Goal: Information Seeking & Learning: Understand process/instructions

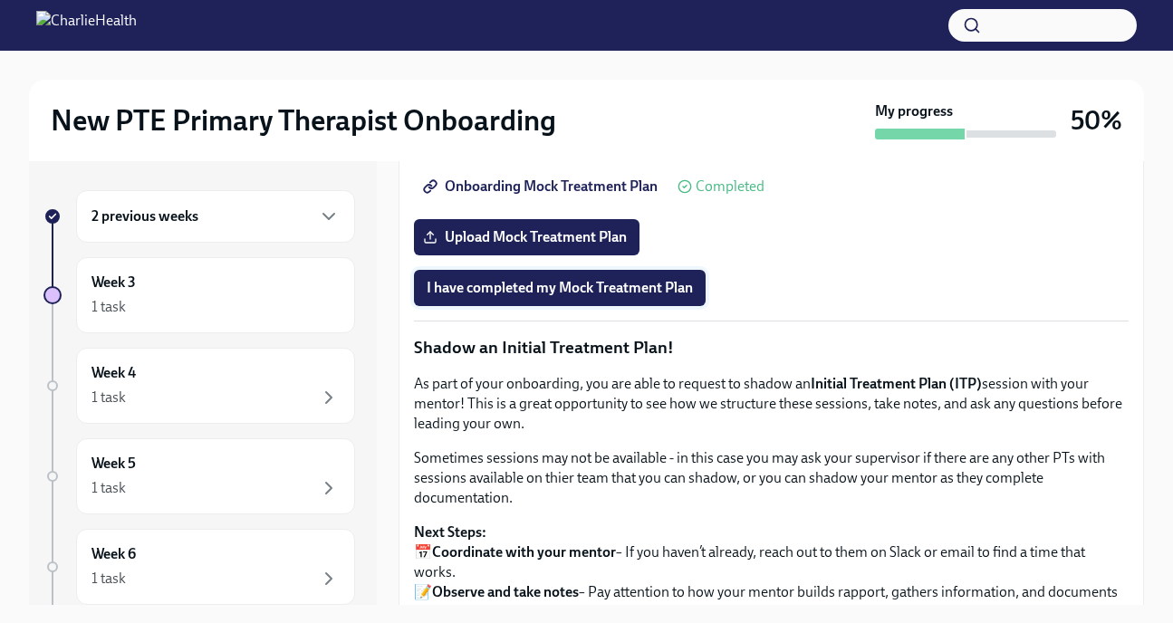
scroll to position [1390, 0]
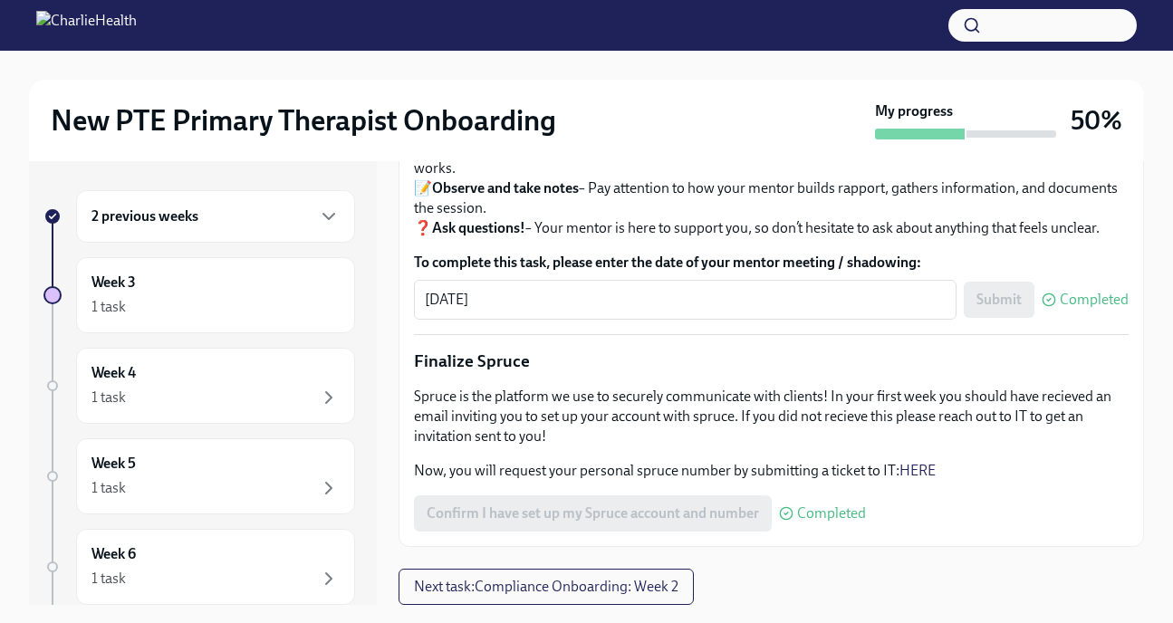
scroll to position [2156, 0]
click at [655, 579] on span "Next task : Compliance Onboarding: Week 2" at bounding box center [546, 587] width 265 height 18
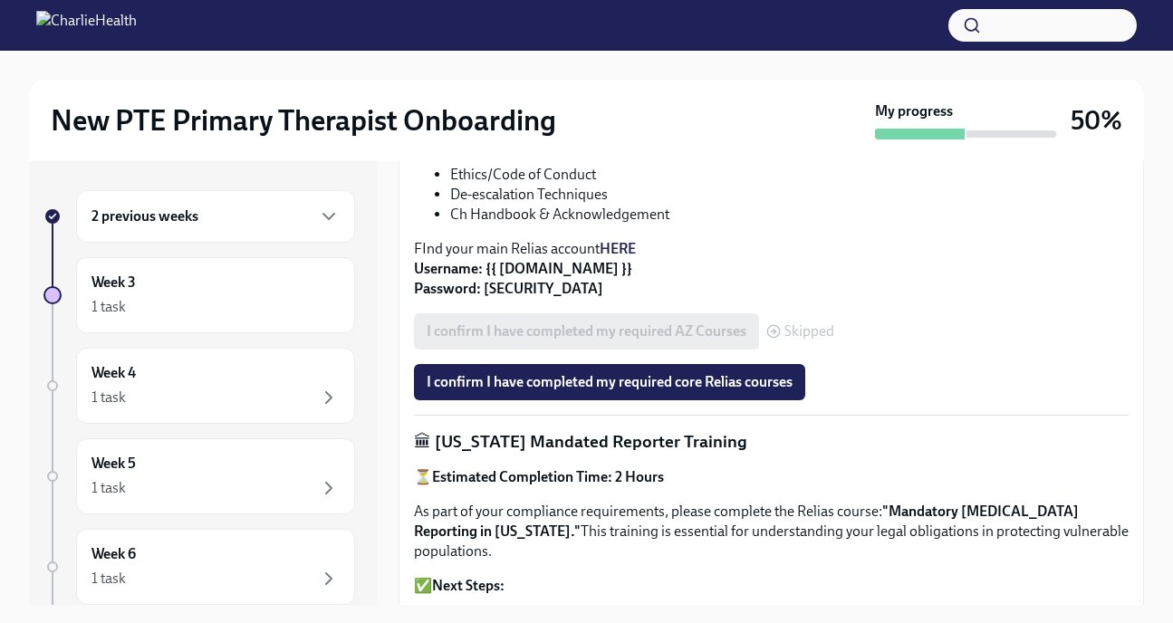
scroll to position [738, 0]
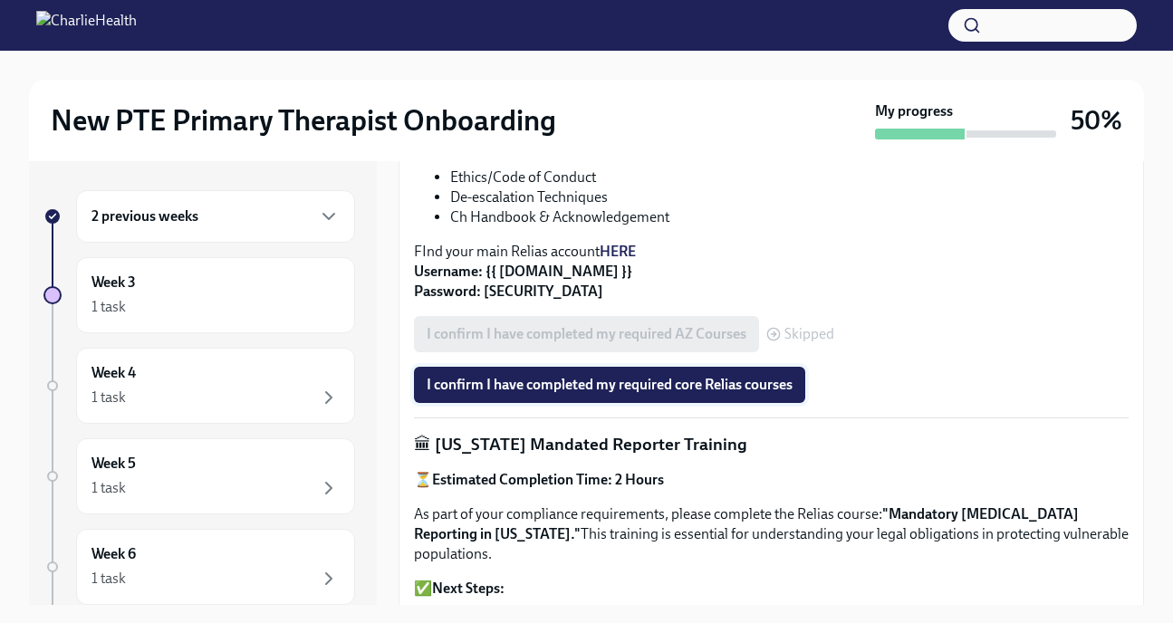
click at [757, 403] on button "I confirm I have completed my required core Relias courses" at bounding box center [609, 385] width 391 height 36
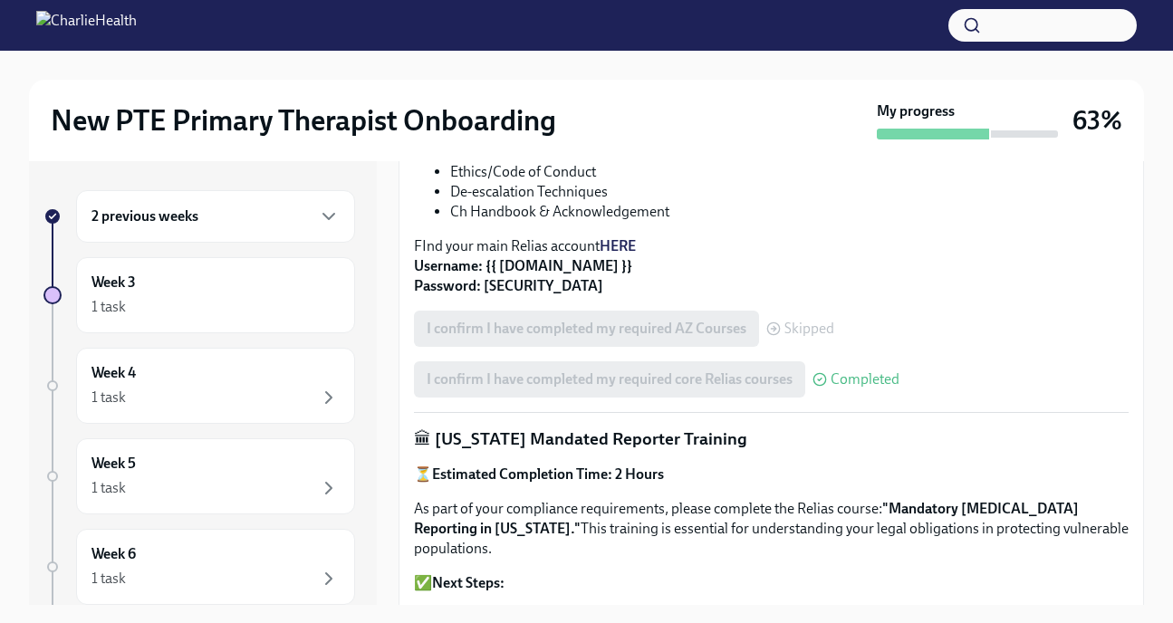
scroll to position [746, 0]
click at [266, 230] on div "2 previous weeks" at bounding box center [215, 216] width 279 height 53
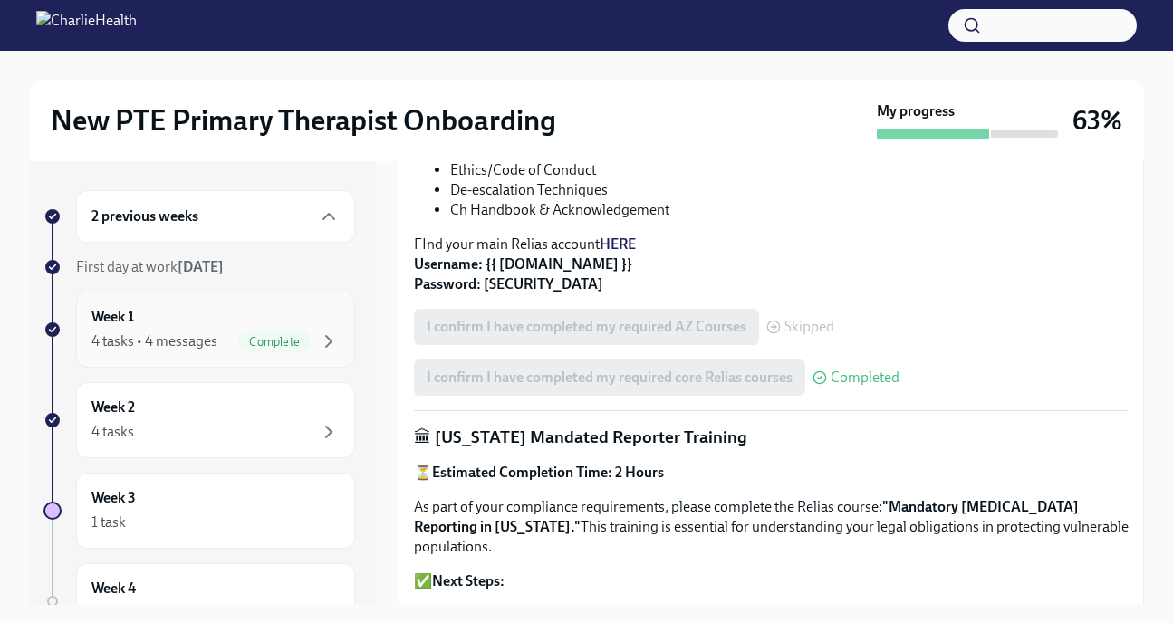
click at [182, 342] on div "4 tasks • 4 messages" at bounding box center [155, 342] width 126 height 20
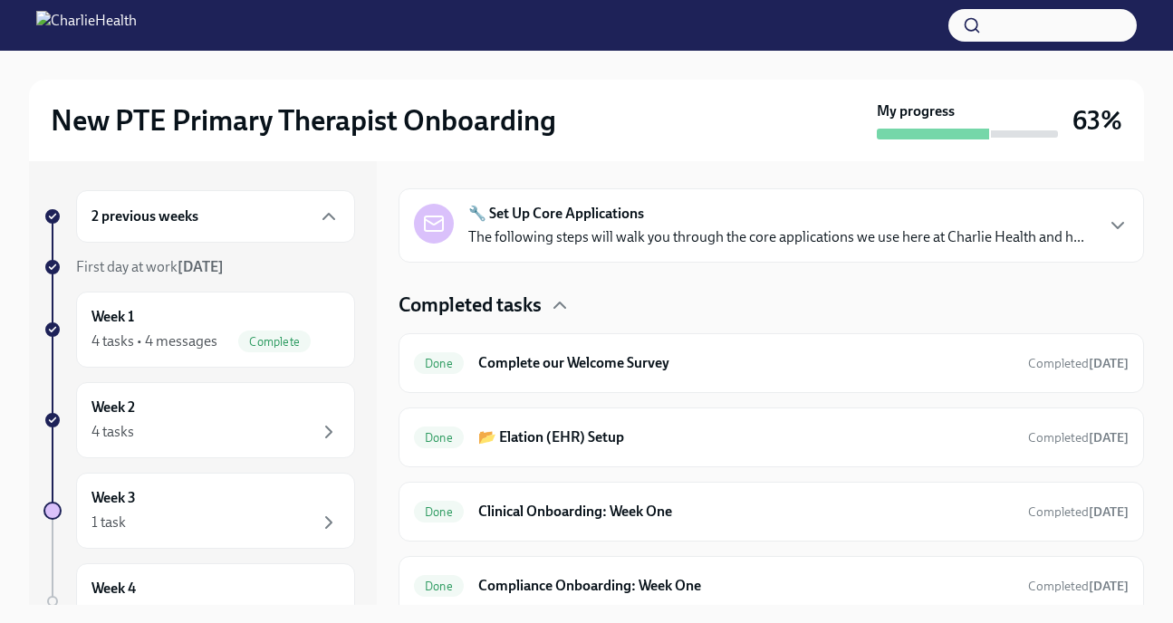
scroll to position [748, 0]
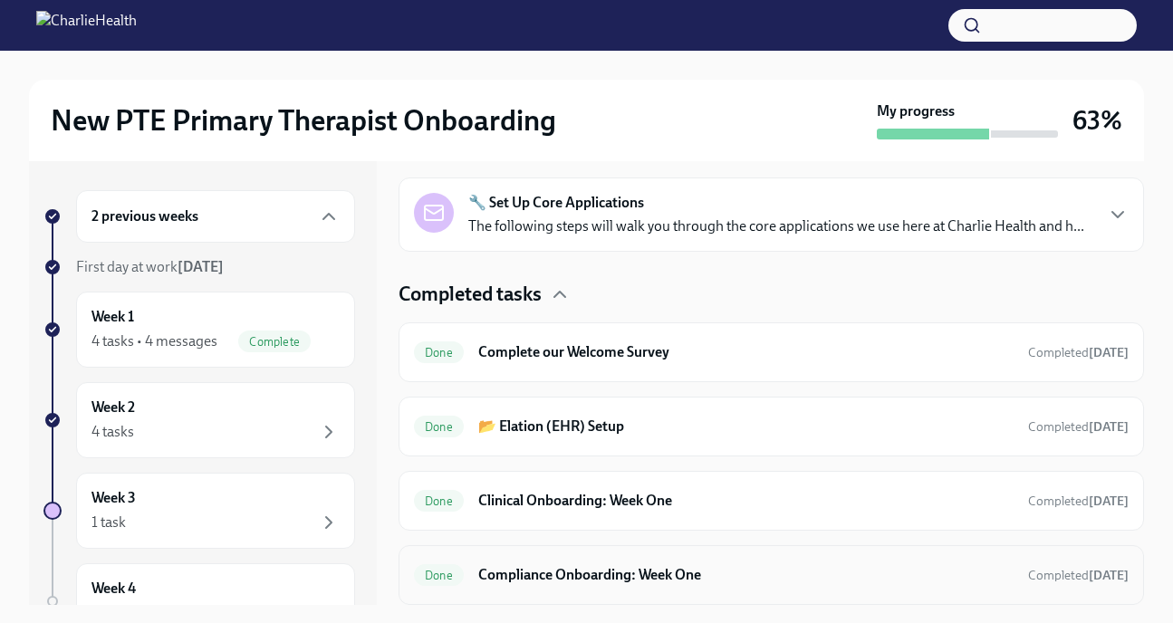
click at [666, 573] on h6 "Compliance Onboarding: Week One" at bounding box center [746, 575] width 536 height 20
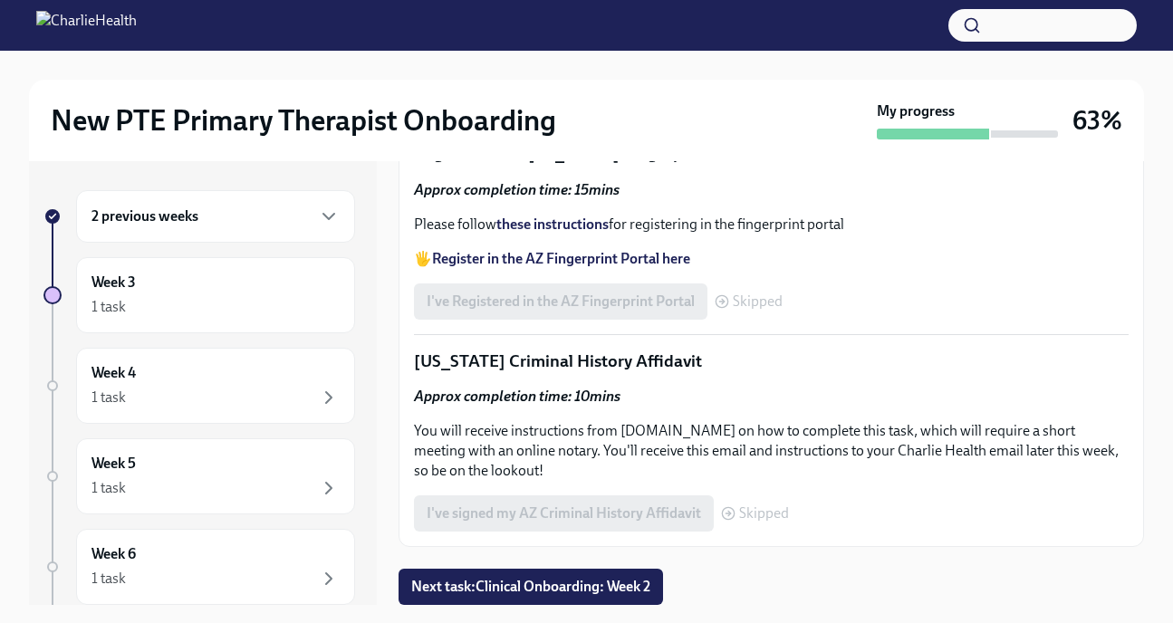
scroll to position [2528, 0]
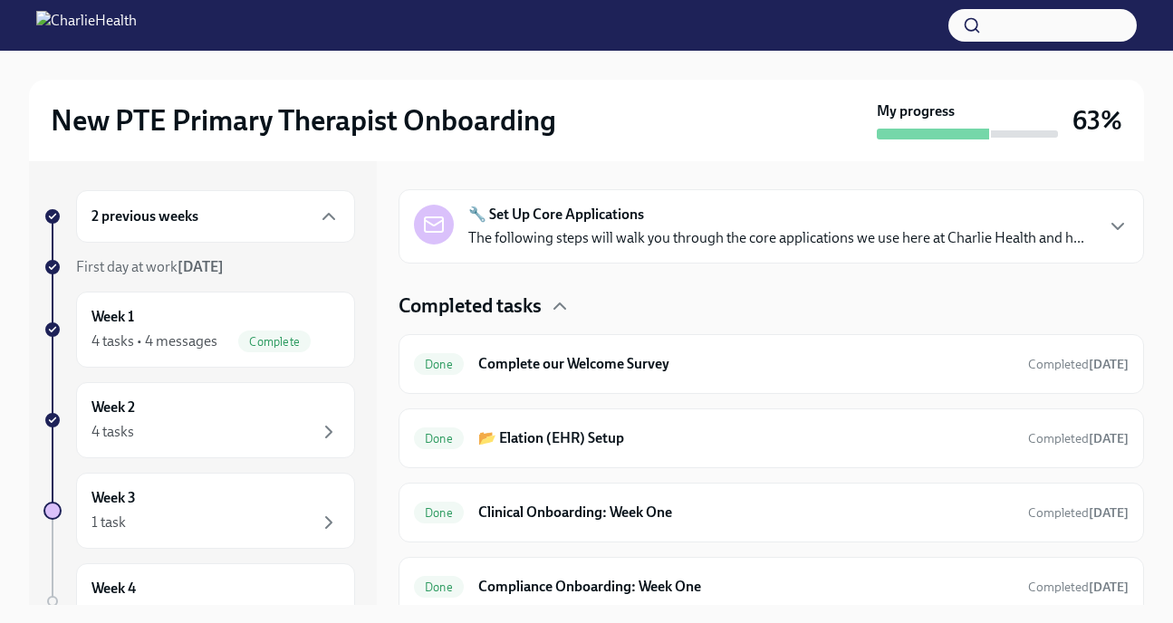
scroll to position [724, 0]
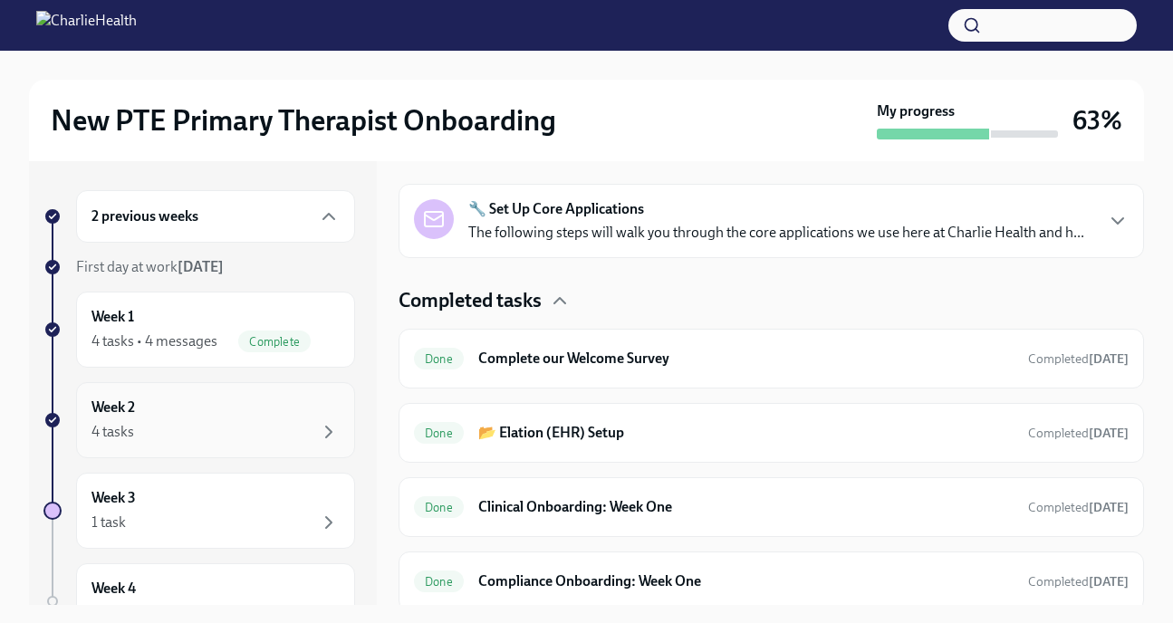
click at [252, 424] on div "4 tasks" at bounding box center [216, 432] width 248 height 22
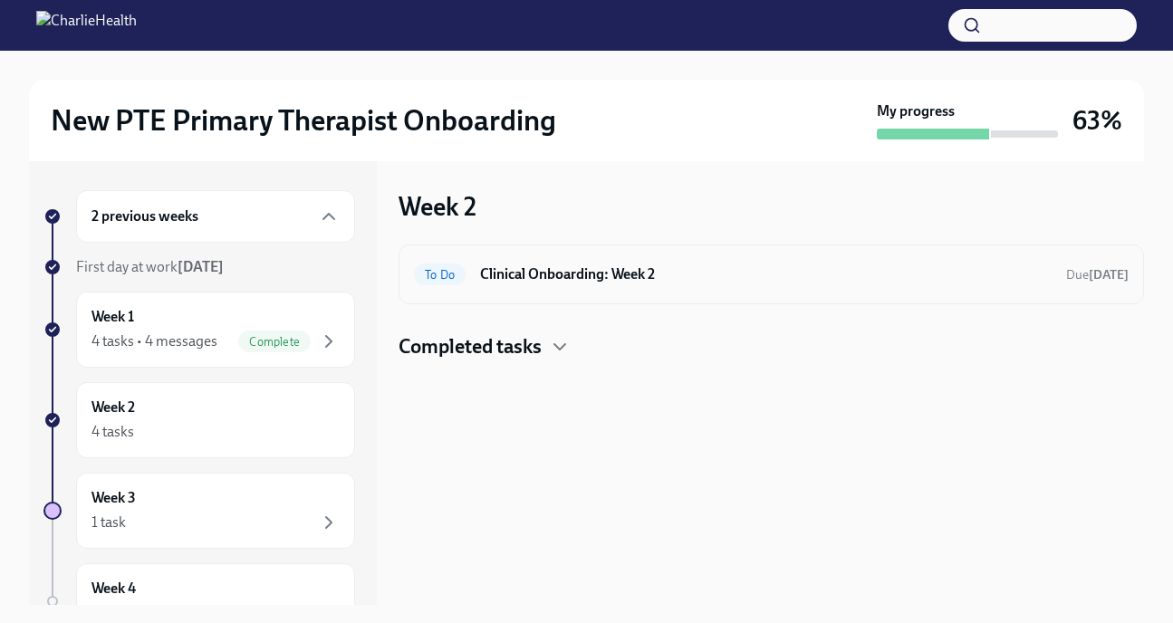
click at [564, 264] on div "To Do Clinical Onboarding: Week 2 Due [DATE]" at bounding box center [771, 274] width 715 height 29
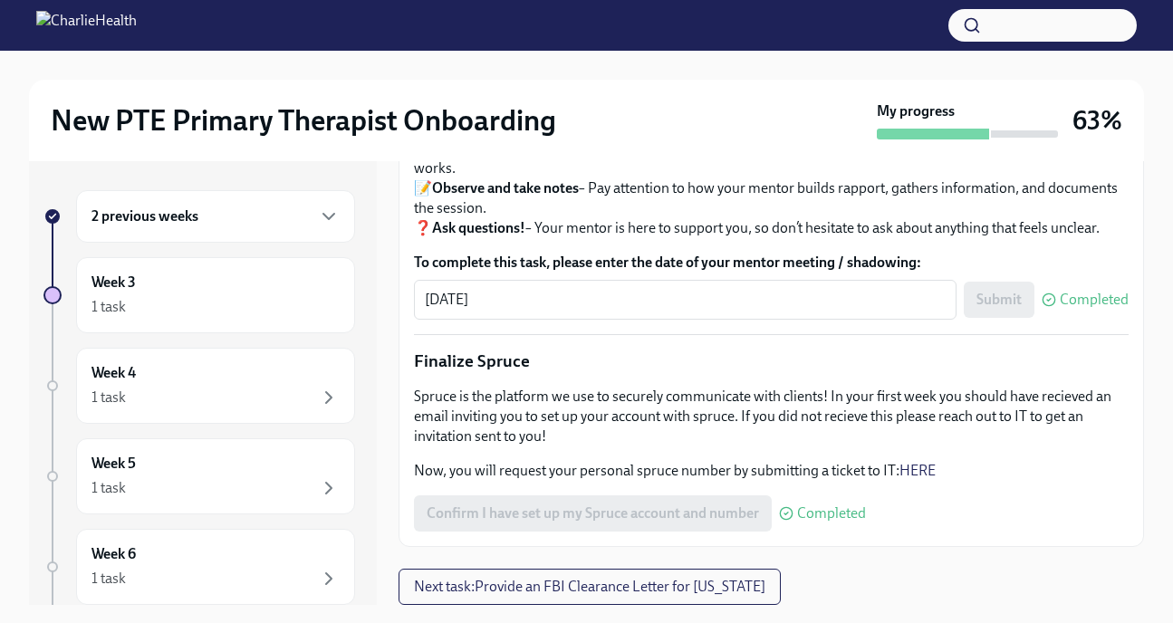
scroll to position [2156, 0]
click at [582, 578] on span "Next task : Provide an FBI Clearance Letter for [US_STATE]" at bounding box center [590, 587] width 352 height 18
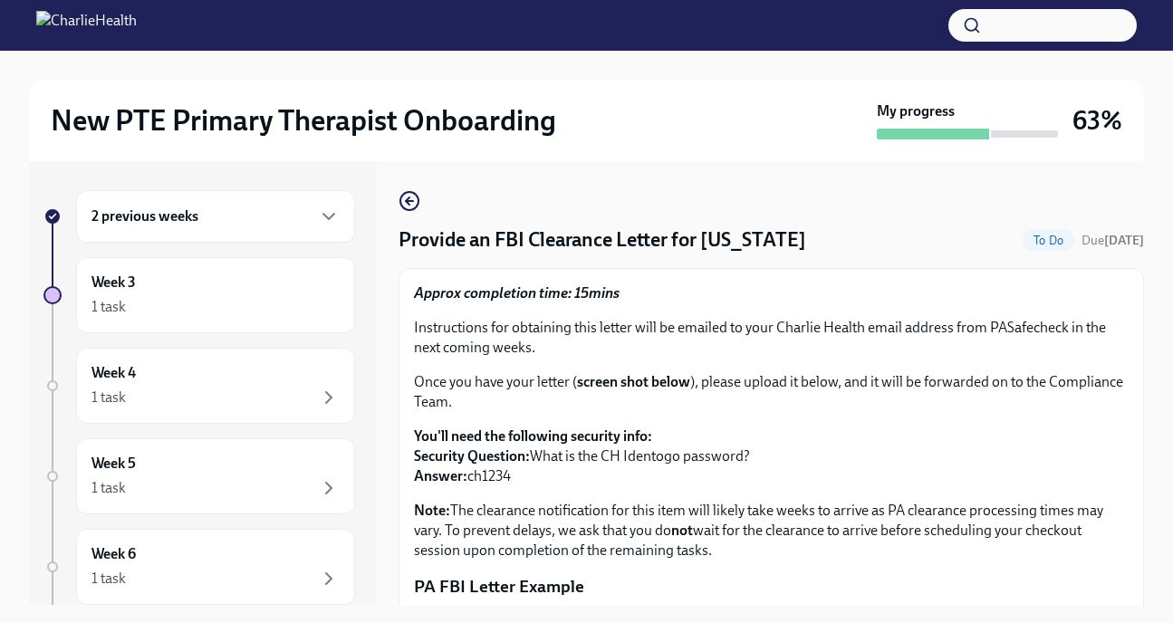
click at [253, 210] on div "2 previous weeks" at bounding box center [216, 217] width 248 height 22
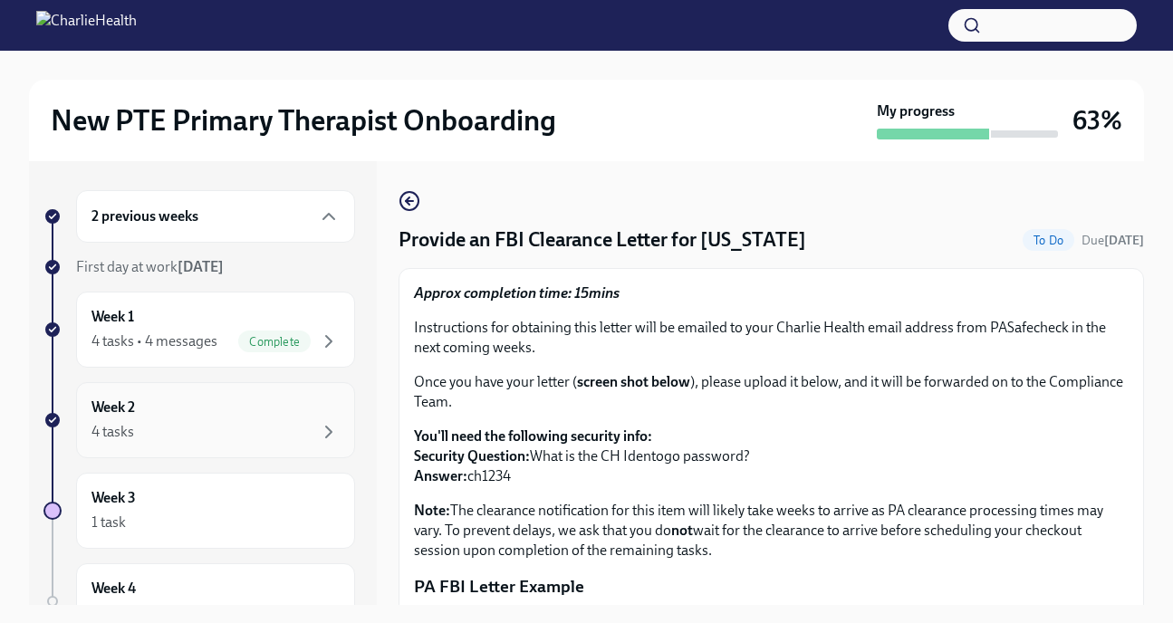
click at [170, 403] on div "Week 2 4 tasks" at bounding box center [216, 420] width 248 height 45
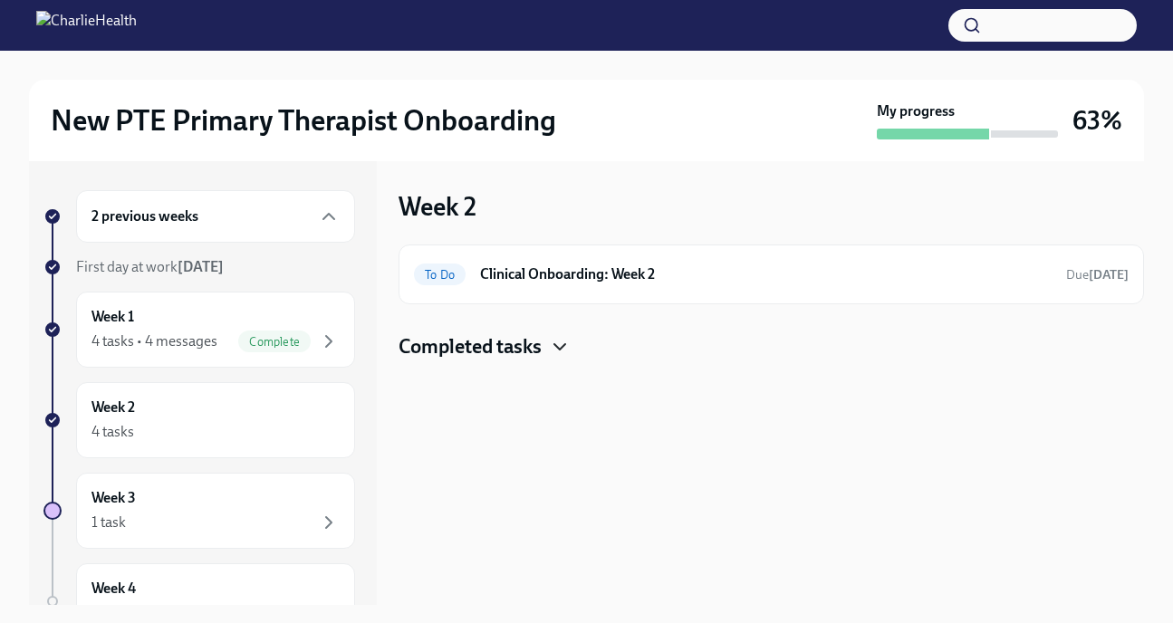
click at [555, 351] on icon "button" at bounding box center [560, 347] width 22 height 22
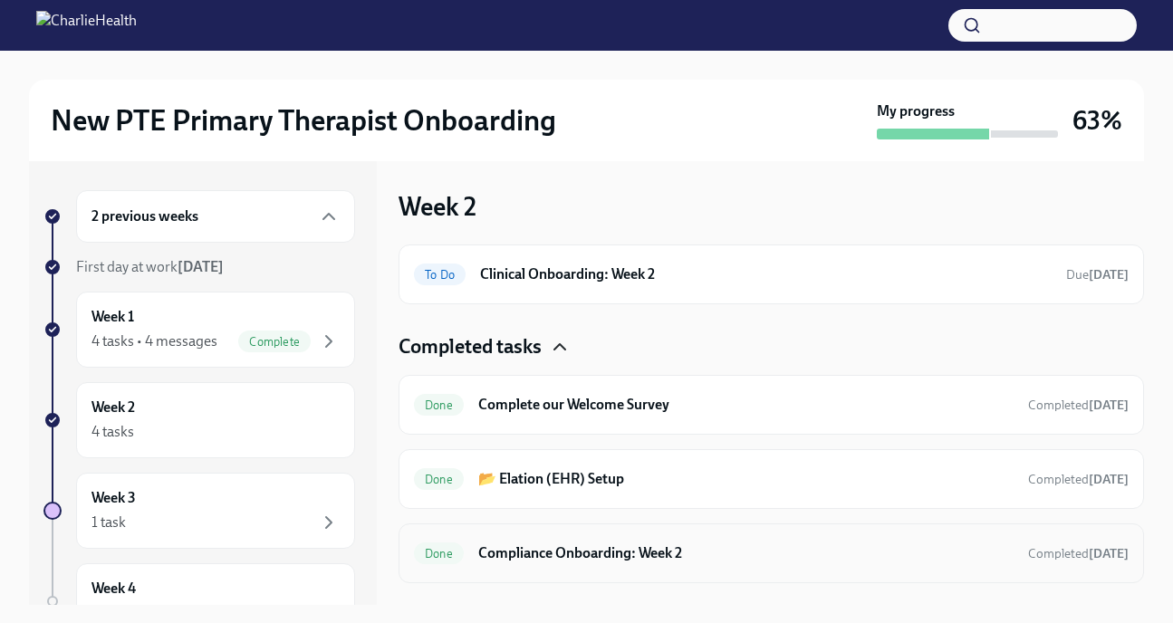
click at [609, 541] on div "Done Compliance Onboarding: Week 2 Completed [DATE]" at bounding box center [771, 553] width 715 height 29
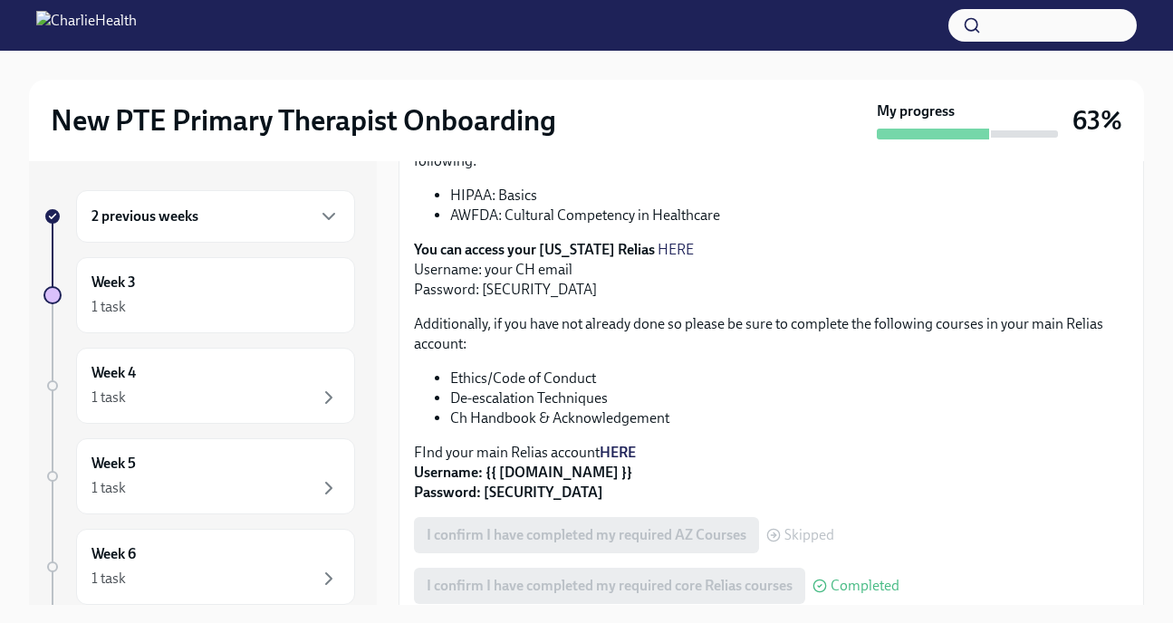
scroll to position [669, 0]
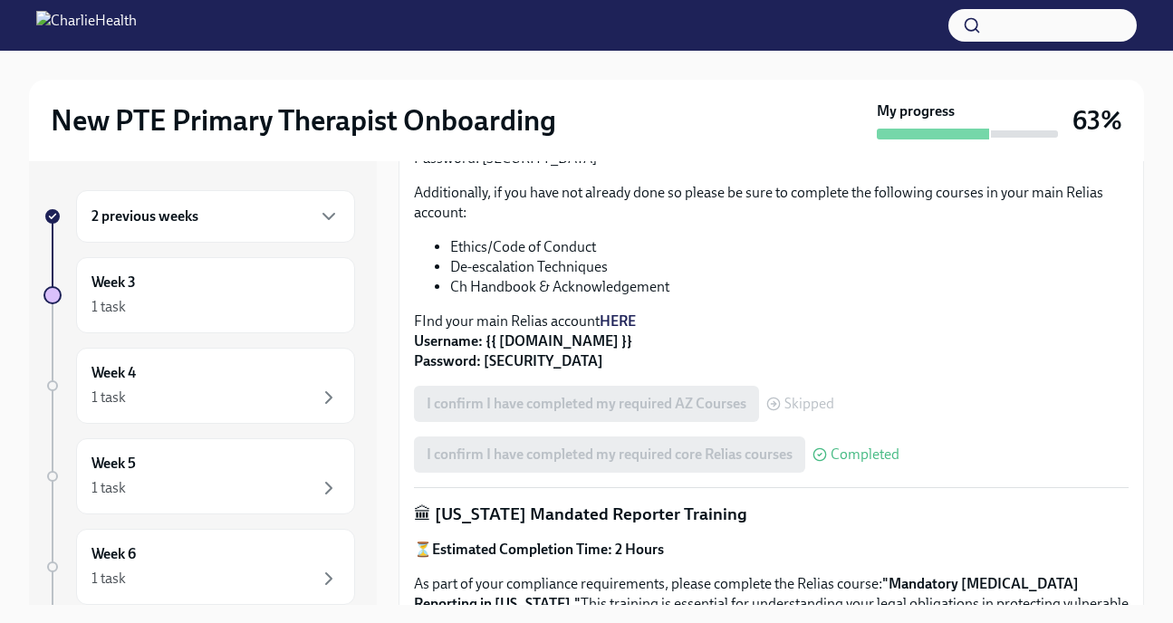
click at [622, 330] on strong "HERE" at bounding box center [618, 321] width 36 height 17
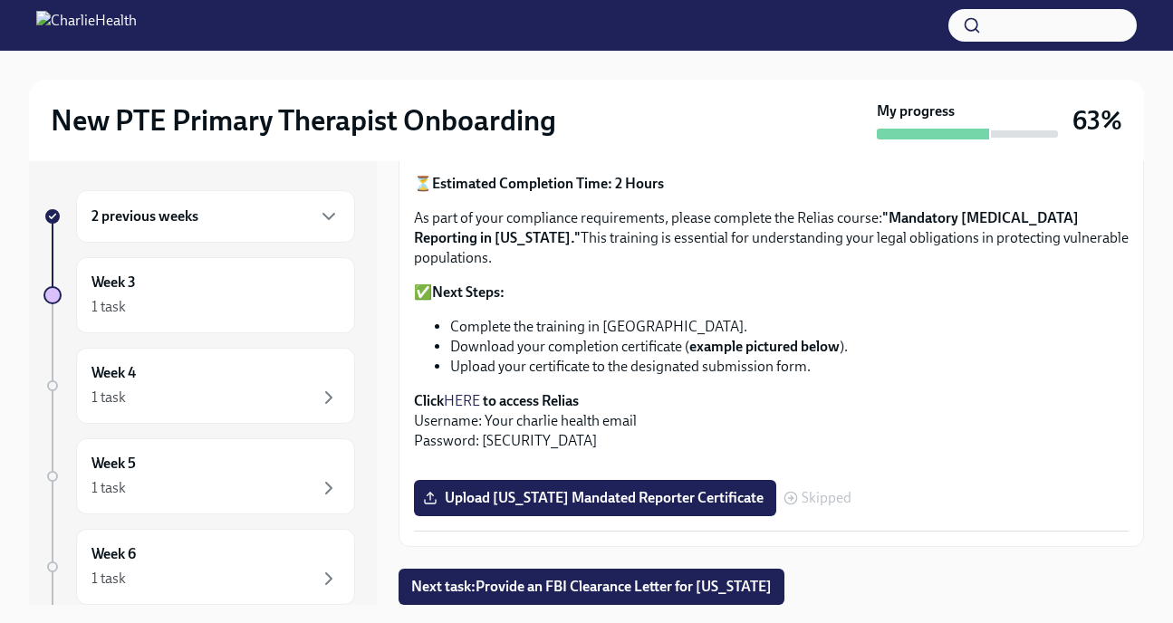
scroll to position [1095, 0]
click at [276, 220] on div "2 previous weeks" at bounding box center [216, 217] width 248 height 22
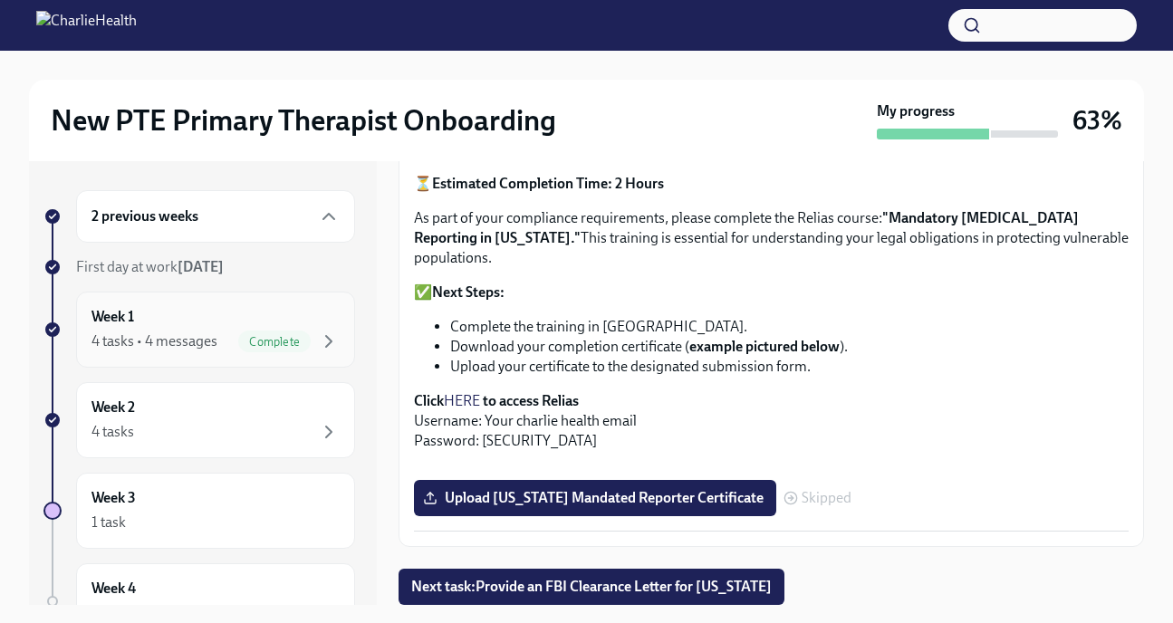
click at [152, 332] on div "4 tasks • 4 messages" at bounding box center [155, 342] width 126 height 20
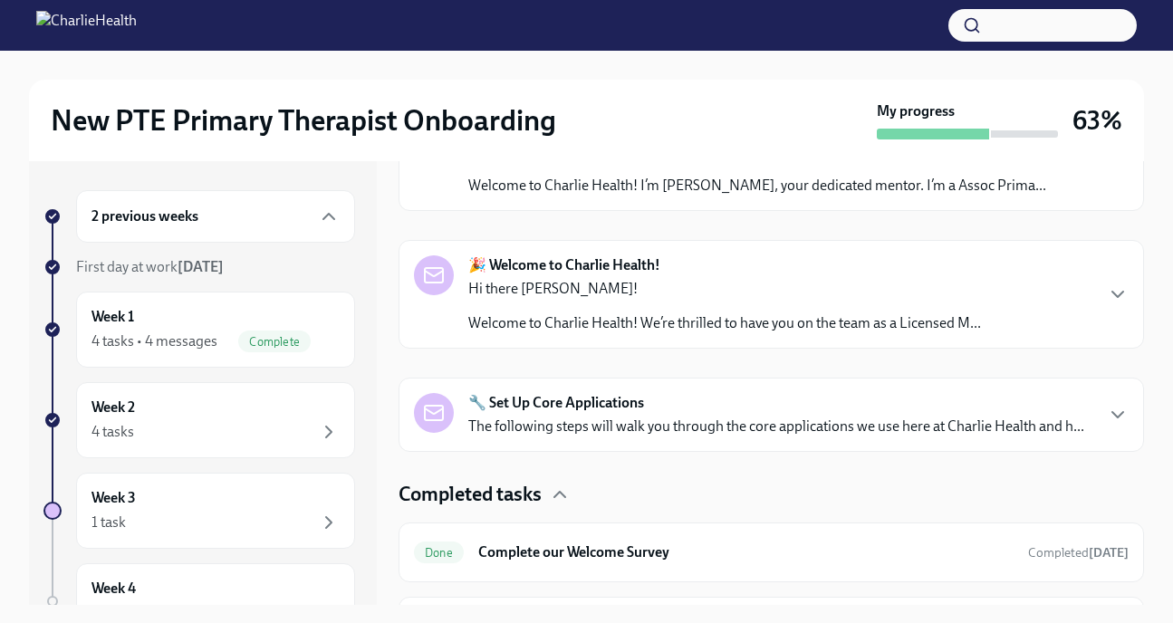
scroll to position [748, 0]
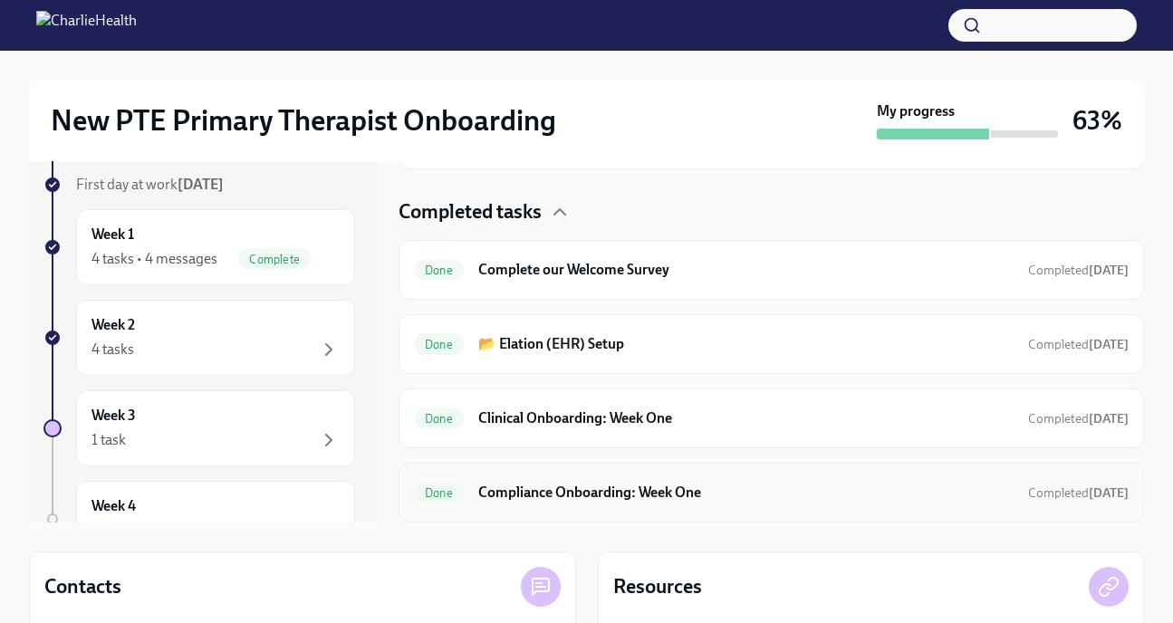
click at [658, 498] on h6 "Compliance Onboarding: Week One" at bounding box center [746, 493] width 536 height 20
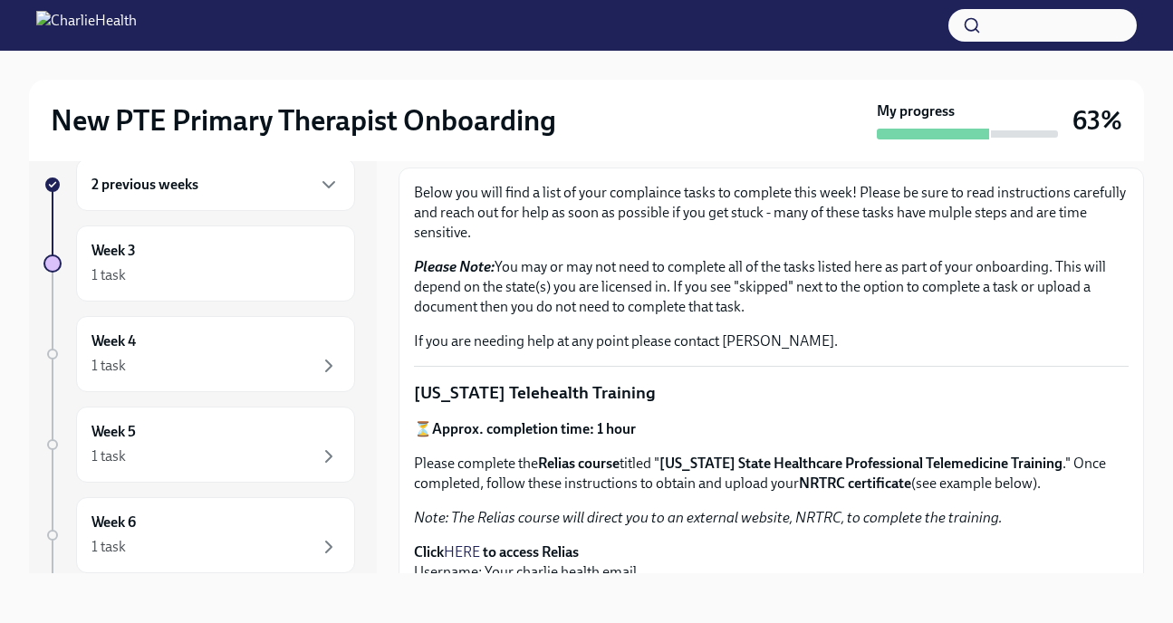
scroll to position [82, 0]
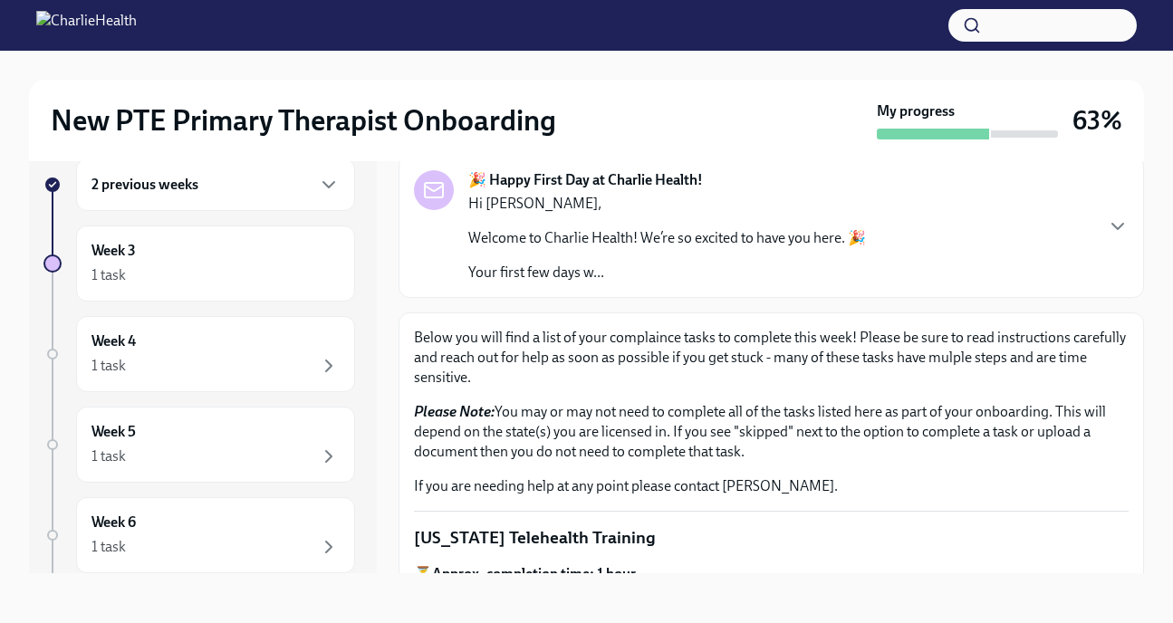
click at [567, 184] on strong "🎉 Happy First Day at Charlie Health!" at bounding box center [585, 180] width 235 height 20
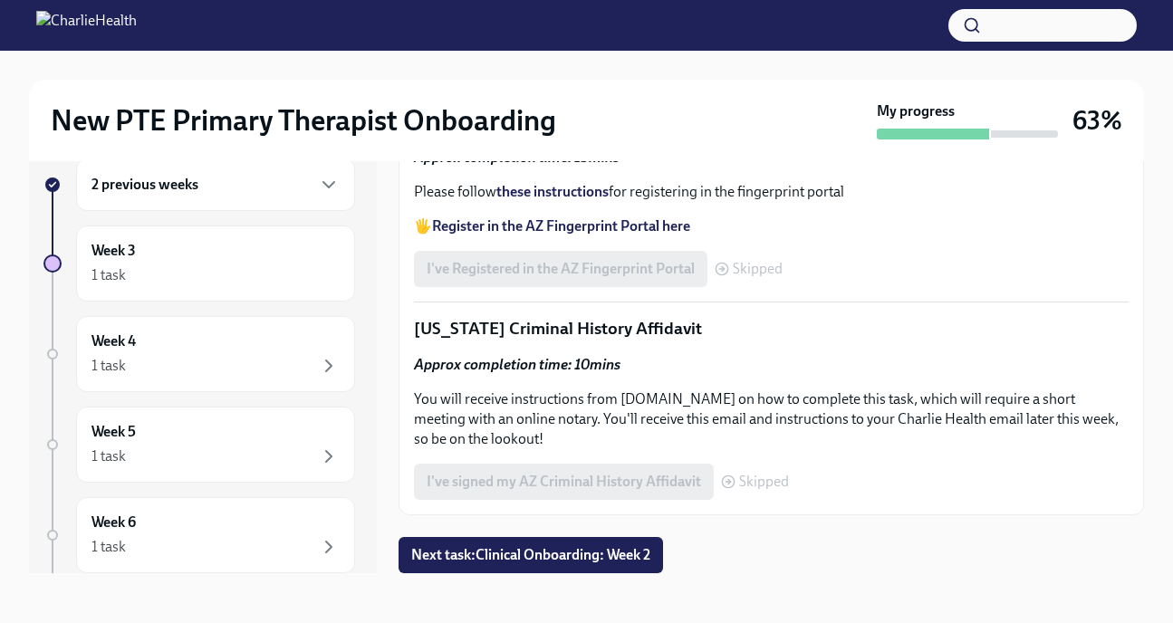
scroll to position [3922, 0]
click at [638, 562] on span "Next task : Clinical Onboarding: Week 2" at bounding box center [530, 555] width 239 height 18
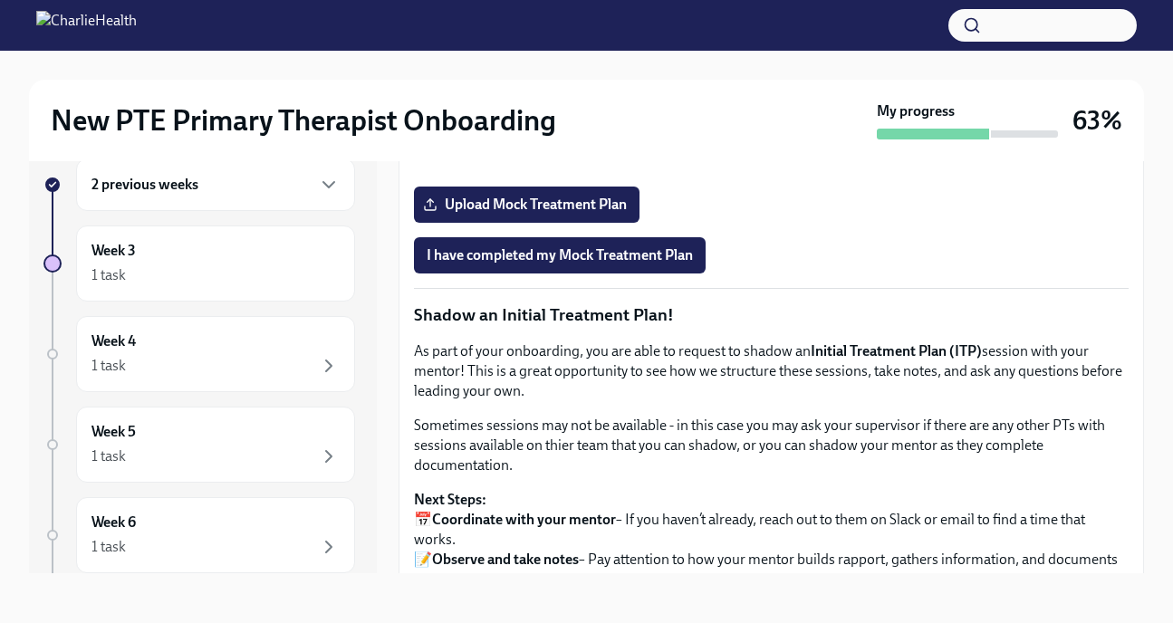
scroll to position [1396, 0]
click at [245, 203] on div "2 previous weeks" at bounding box center [215, 185] width 279 height 53
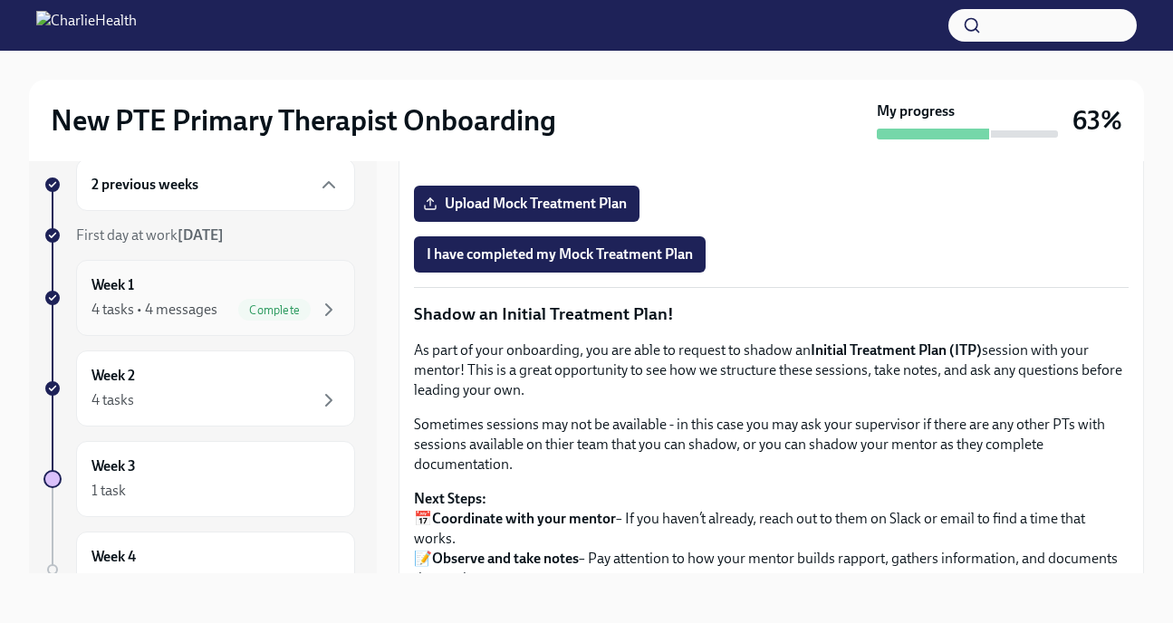
click at [179, 303] on div "4 tasks • 4 messages" at bounding box center [155, 310] width 126 height 20
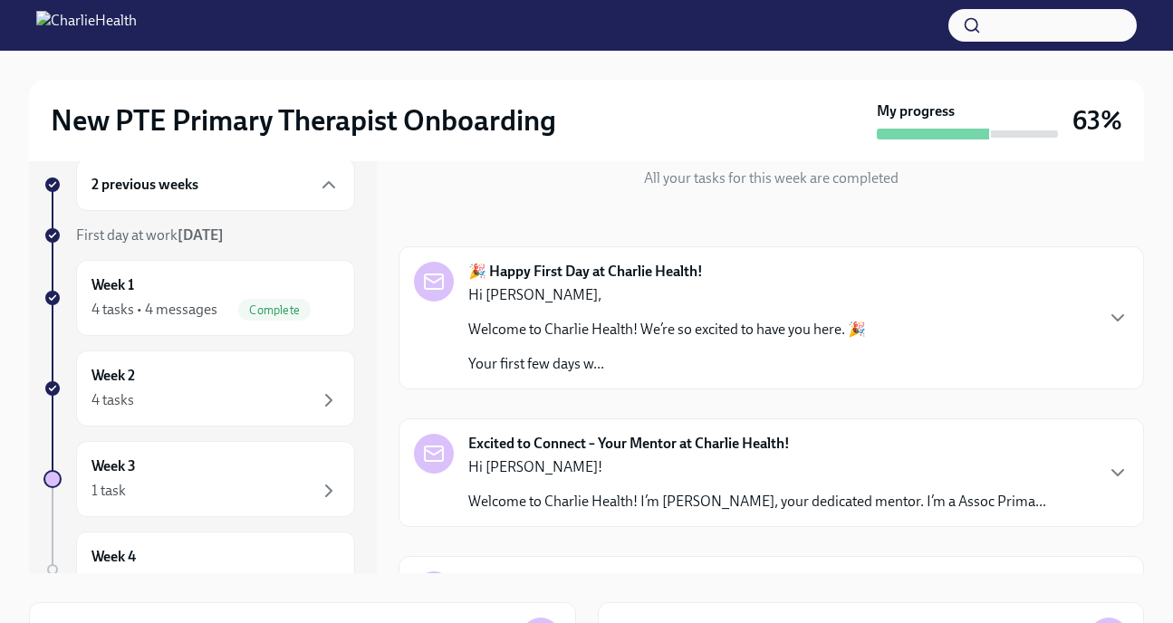
scroll to position [286, 0]
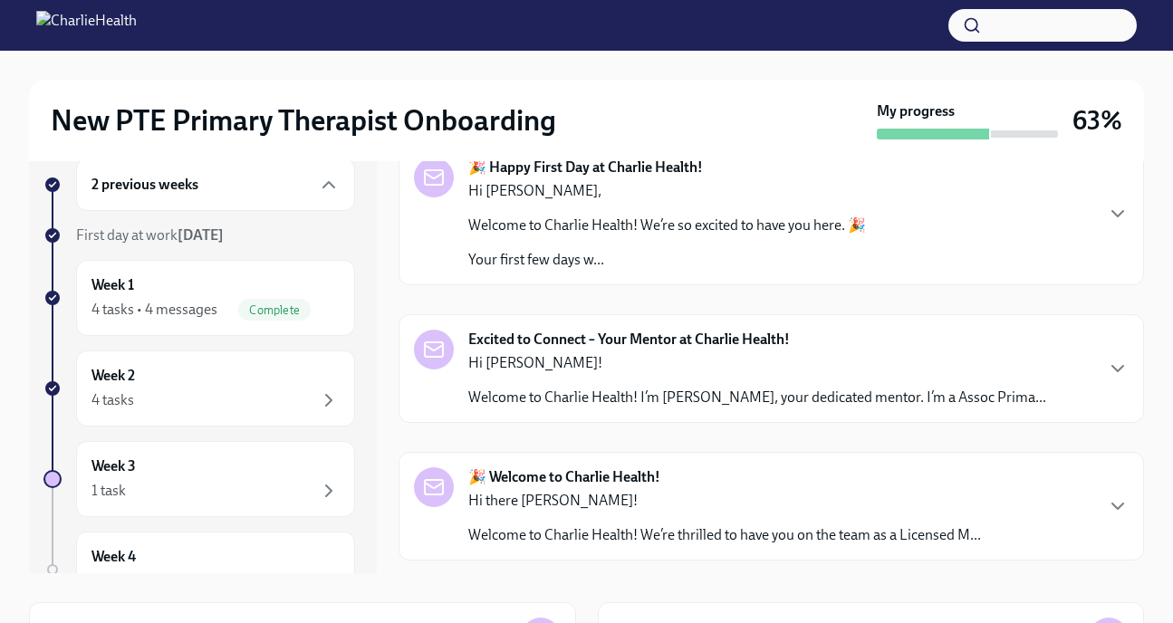
click at [648, 353] on p "Hi [PERSON_NAME]!" at bounding box center [757, 363] width 578 height 20
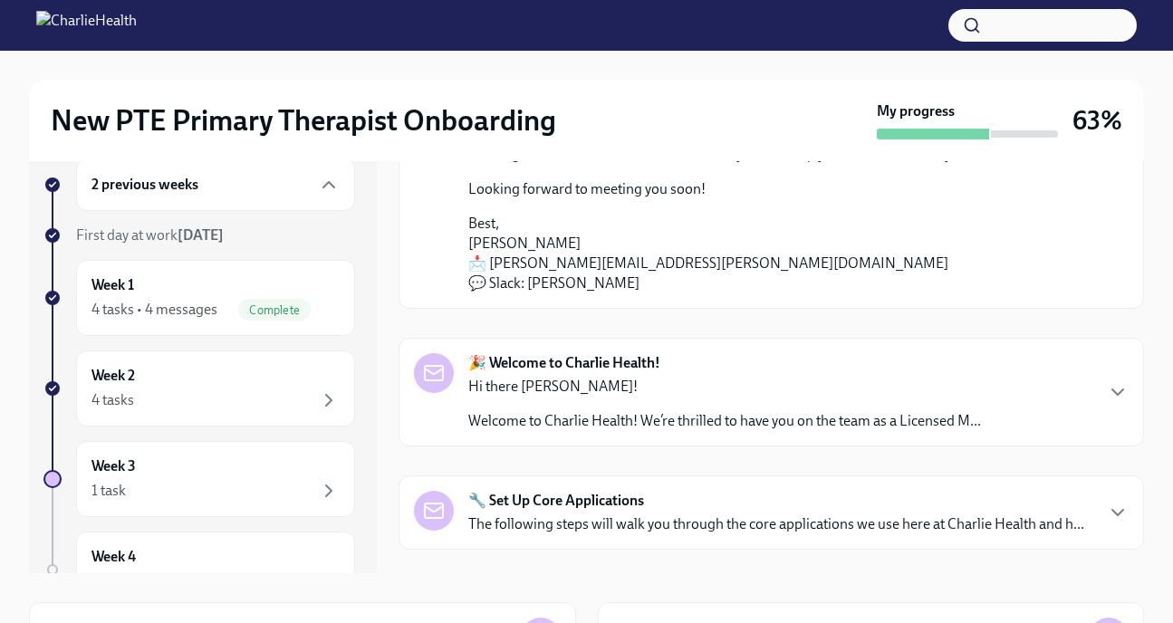
scroll to position [680, 0]
click at [702, 400] on div "Hi there [PERSON_NAME]! Welcome to Charlie Health! We’re thrilled to have you o…" at bounding box center [724, 403] width 513 height 54
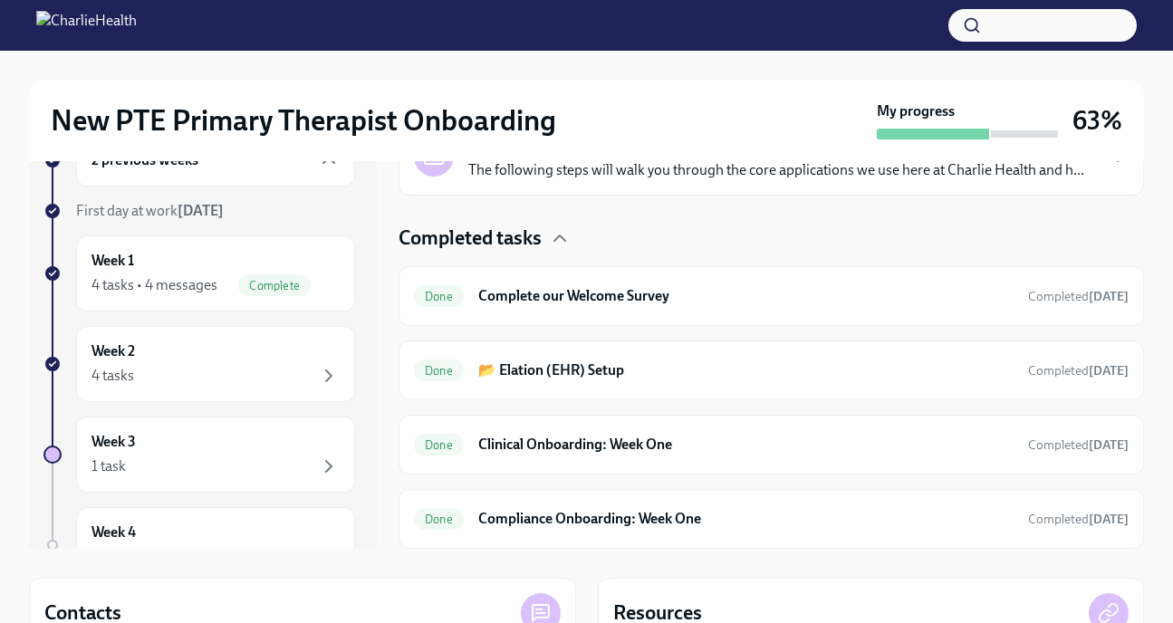
scroll to position [59, 0]
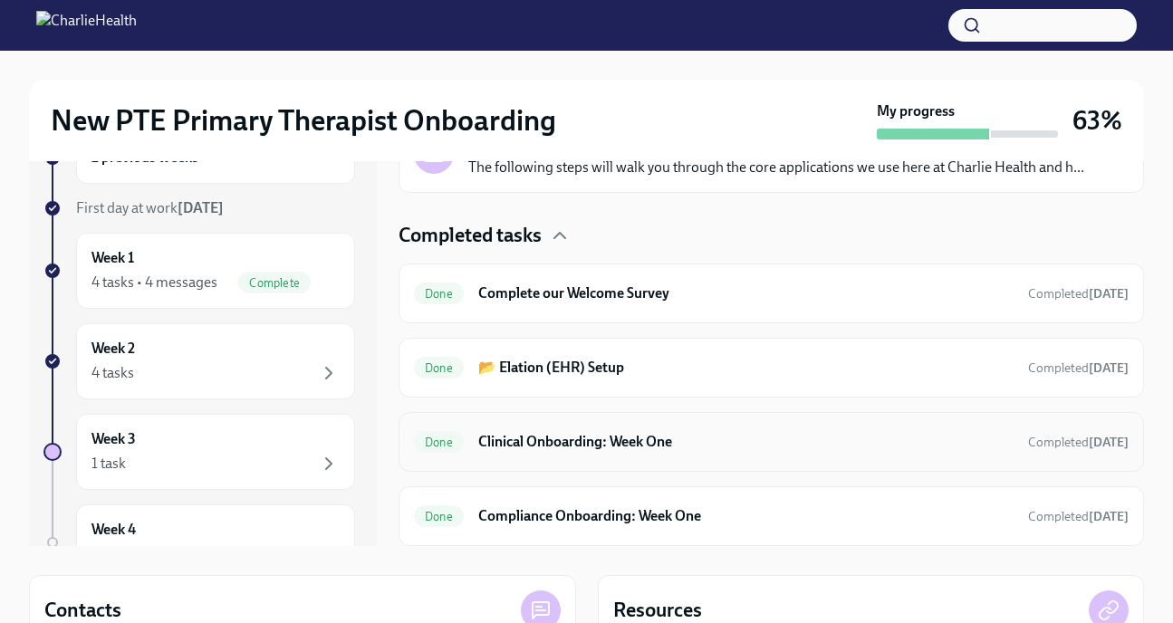
click at [641, 456] on div "Done Clinical Onboarding: Week One Completed [DATE]" at bounding box center [772, 442] width 746 height 60
click at [640, 439] on h6 "Clinical Onboarding: Week One" at bounding box center [746, 442] width 536 height 20
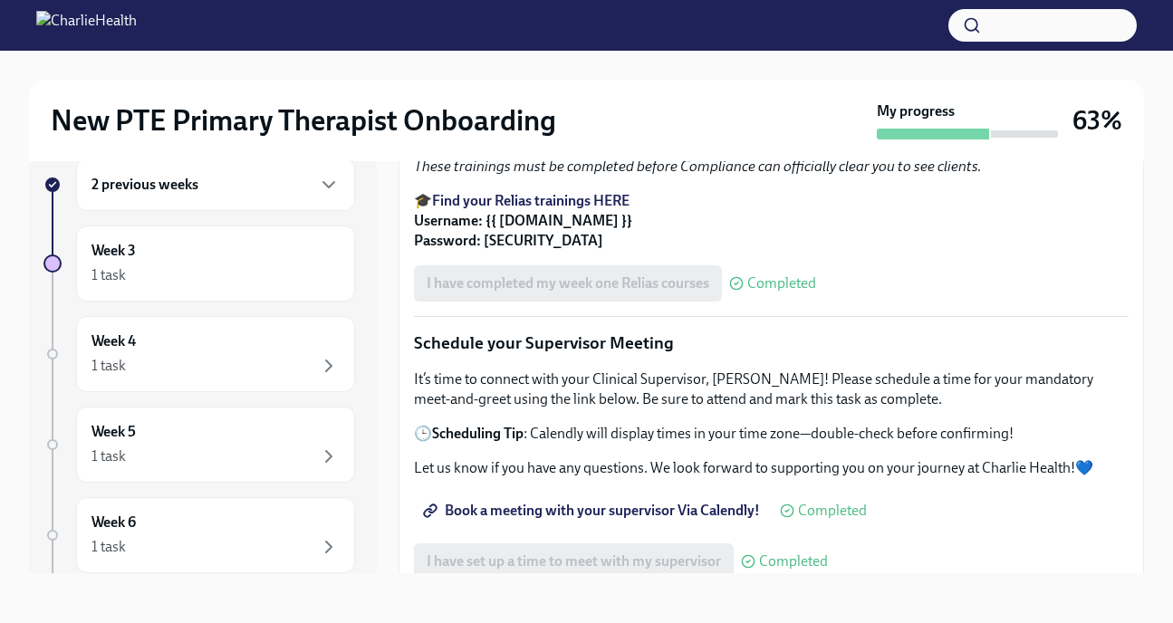
scroll to position [1160, 0]
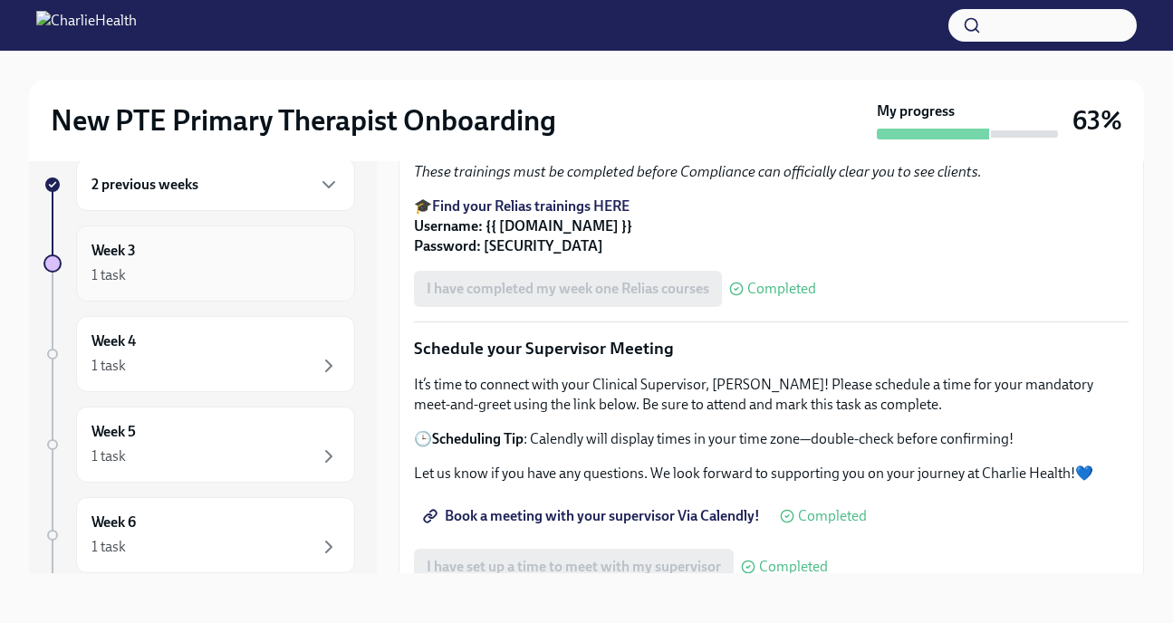
click at [217, 274] on div "1 task" at bounding box center [216, 276] width 248 height 22
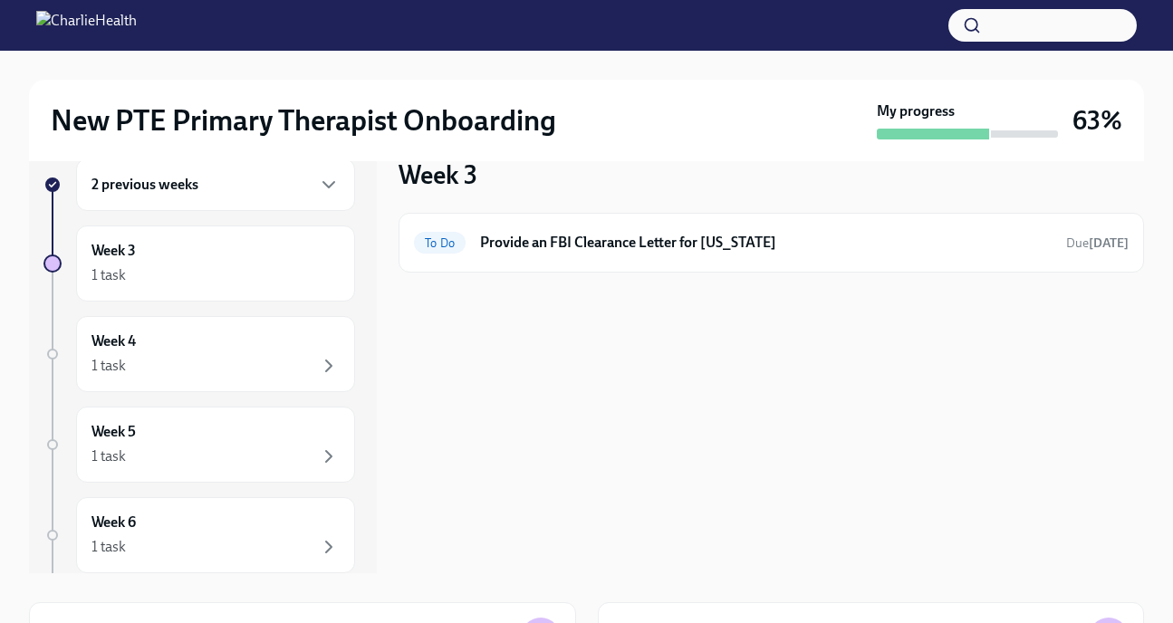
click at [267, 186] on div "2 previous weeks" at bounding box center [216, 185] width 248 height 22
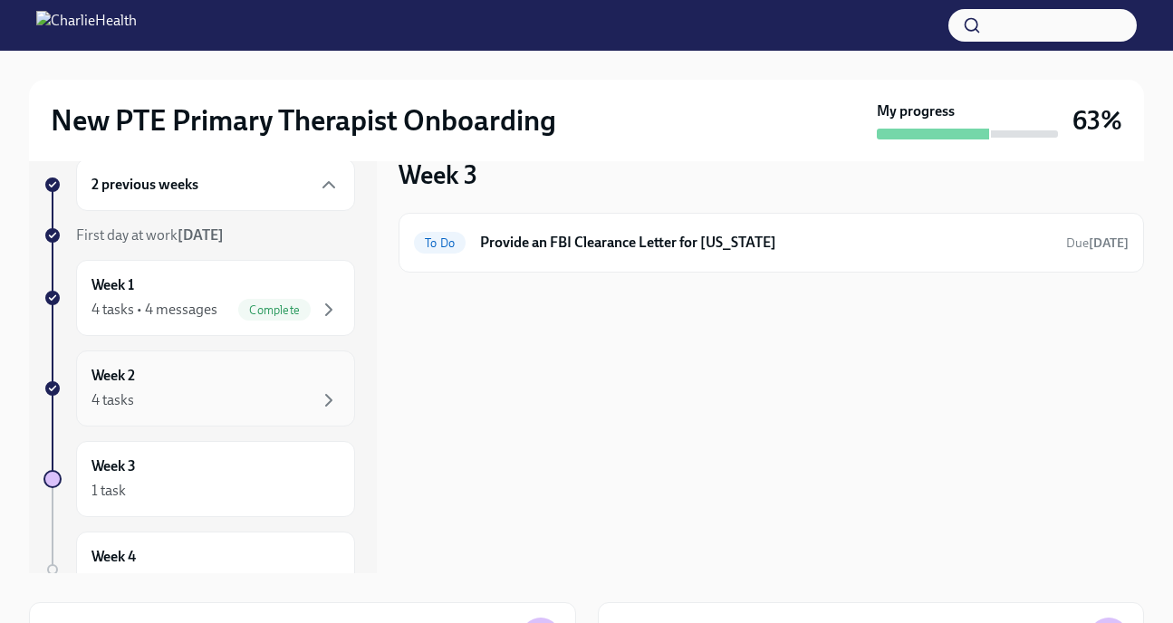
click at [165, 413] on div "Week 2 4 tasks" at bounding box center [215, 389] width 279 height 76
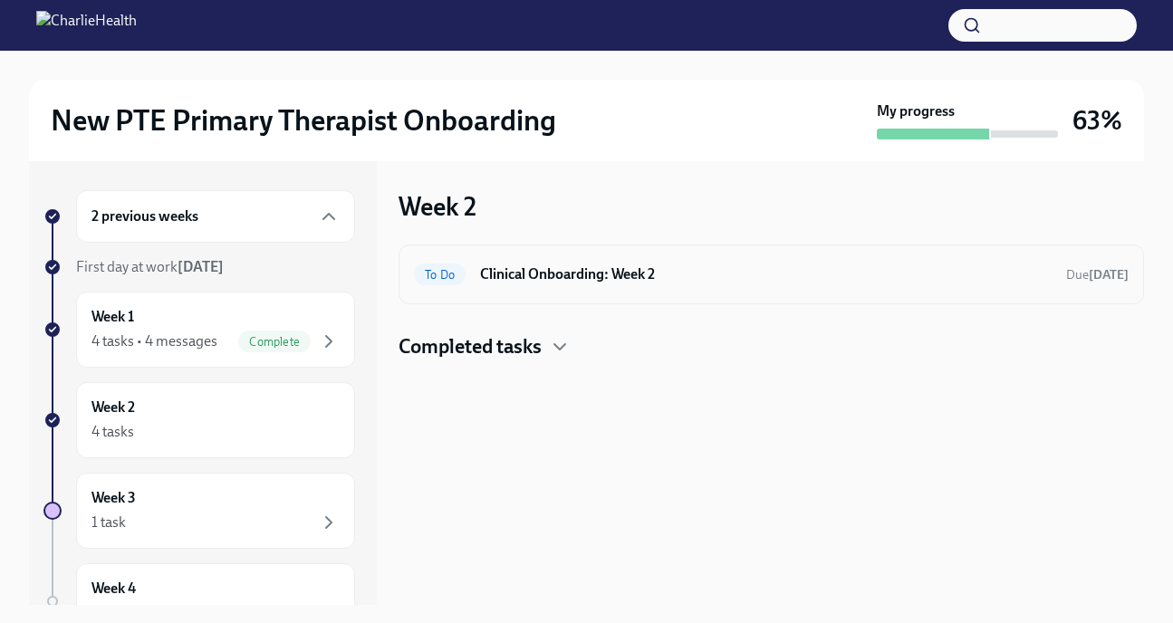
click at [607, 279] on h6 "Clinical Onboarding: Week 2" at bounding box center [766, 275] width 572 height 20
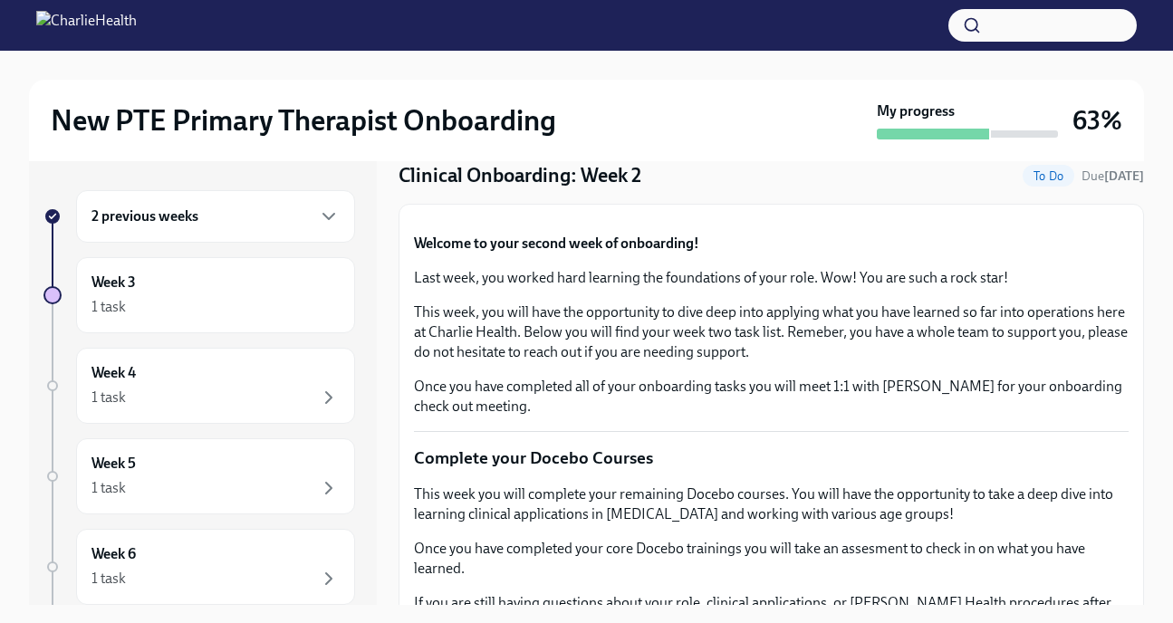
scroll to position [30, 0]
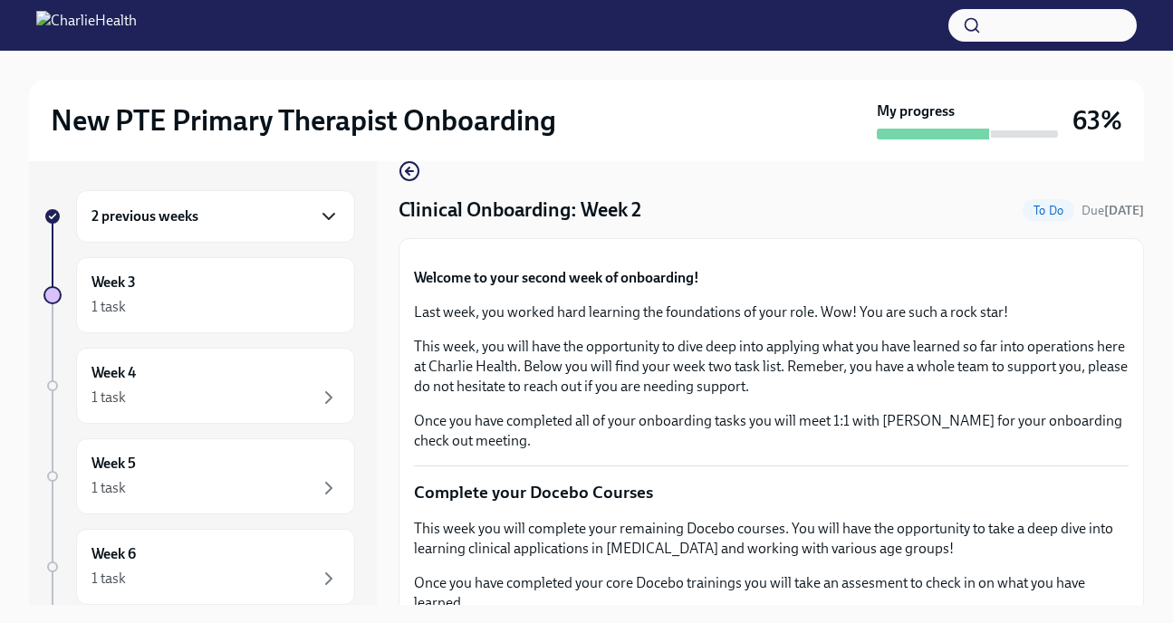
click at [319, 227] on icon "button" at bounding box center [329, 217] width 22 height 22
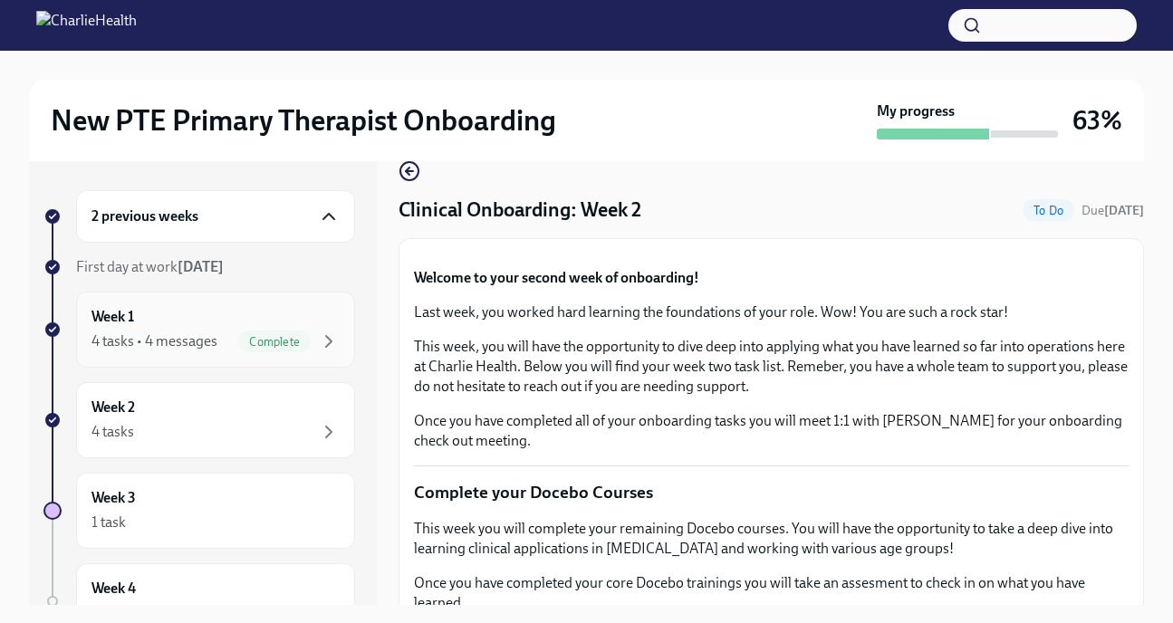
click at [176, 332] on div "4 tasks • 4 messages" at bounding box center [155, 342] width 126 height 20
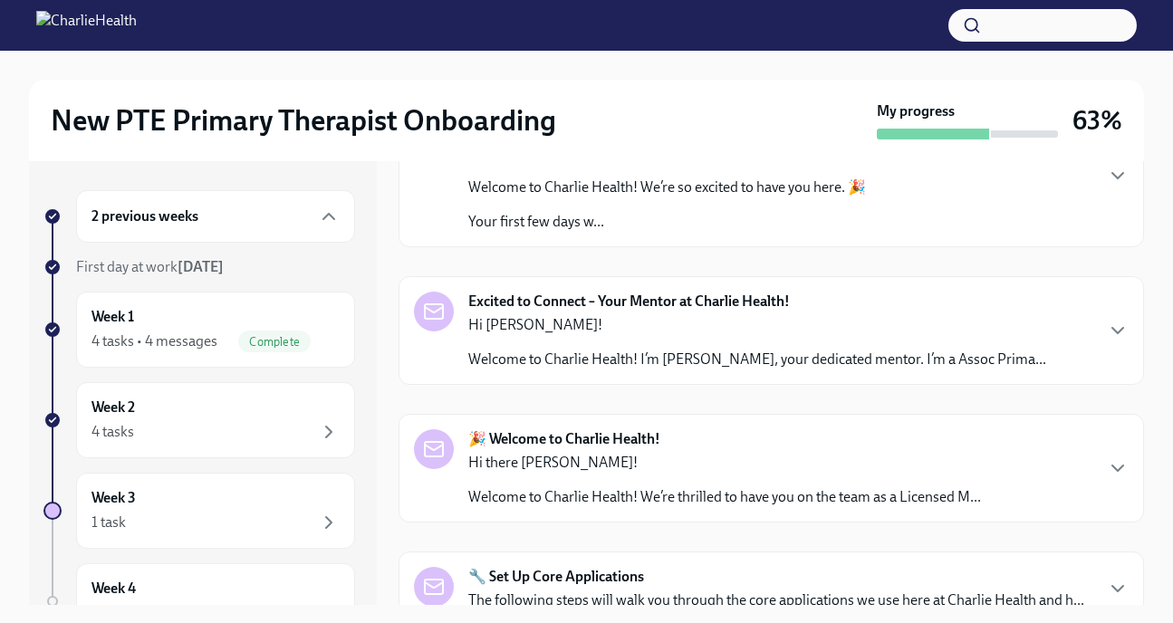
scroll to position [357, 0]
click at [684, 449] on div "🎉 Welcome to Charlie Health! Hi there [PERSON_NAME]! Welcome to Charlie Health!…" at bounding box center [724, 468] width 513 height 78
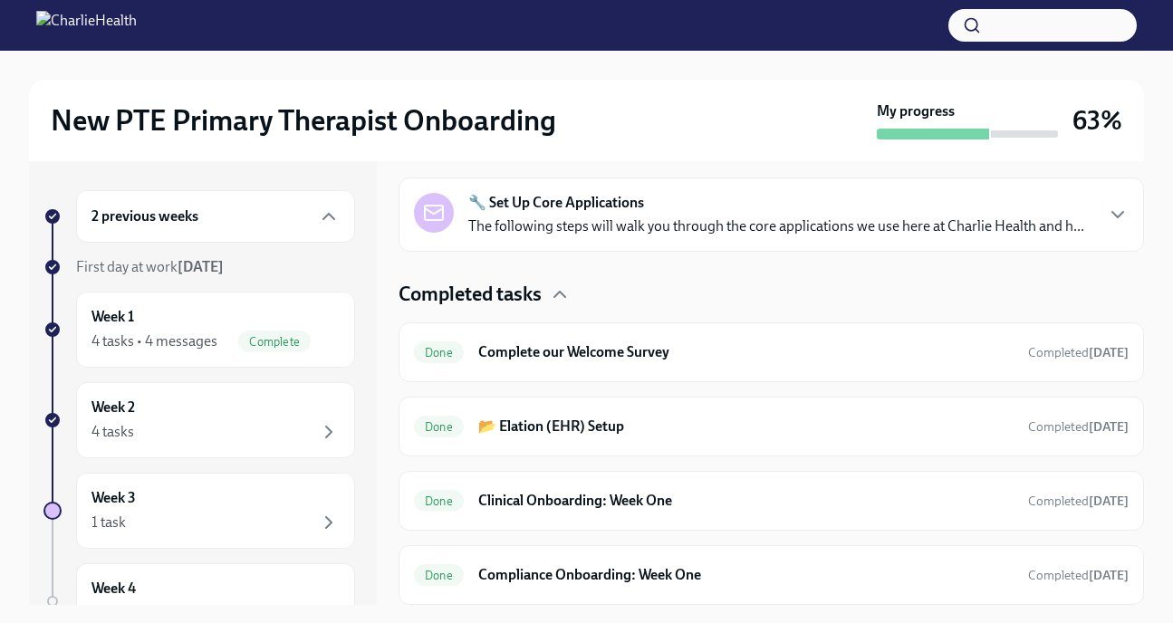
scroll to position [1779, 0]
click at [647, 498] on h6 "Clinical Onboarding: Week One" at bounding box center [746, 501] width 536 height 20
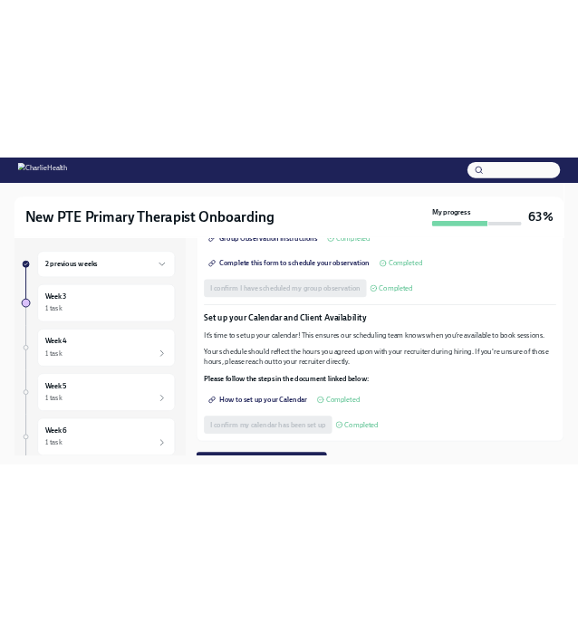
scroll to position [2369, 0]
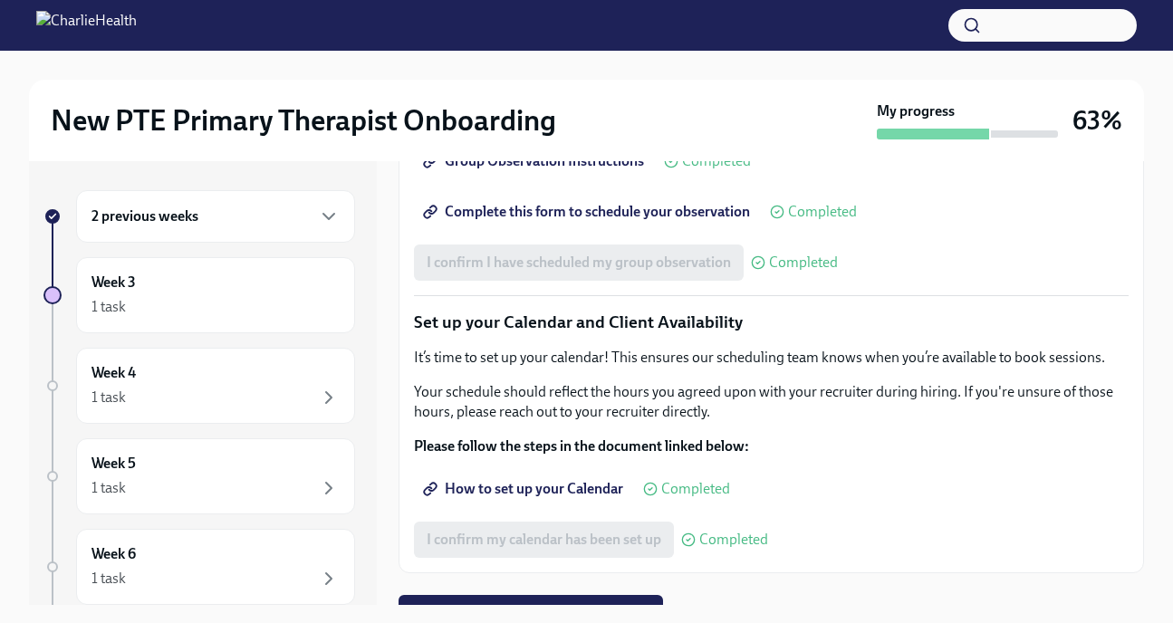
click at [613, 170] on span "Group Observation Instructions" at bounding box center [535, 161] width 217 height 18
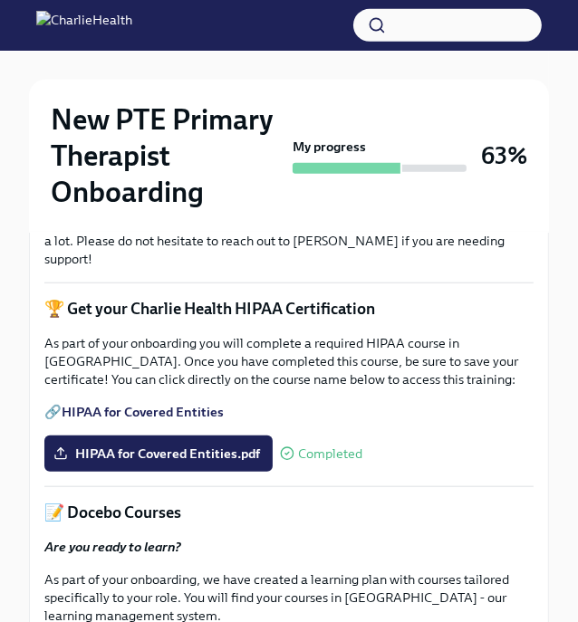
scroll to position [593, 0]
